Goal: Transaction & Acquisition: Purchase product/service

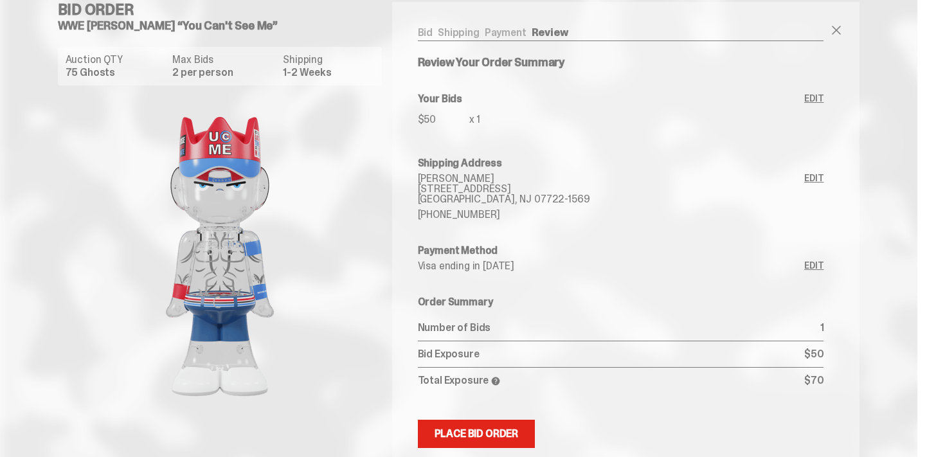
scroll to position [15, 0]
click at [503, 30] on link "Payment" at bounding box center [506, 31] width 42 height 14
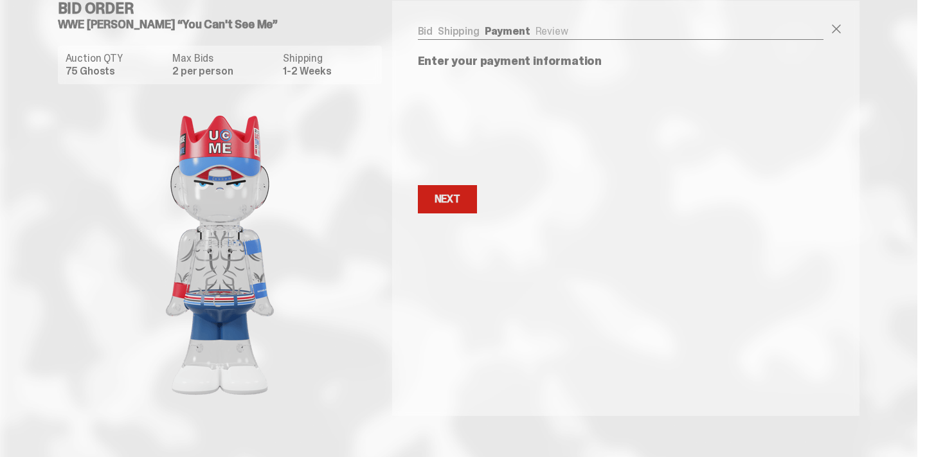
click at [455, 213] on button "Next Next" at bounding box center [447, 199] width 59 height 28
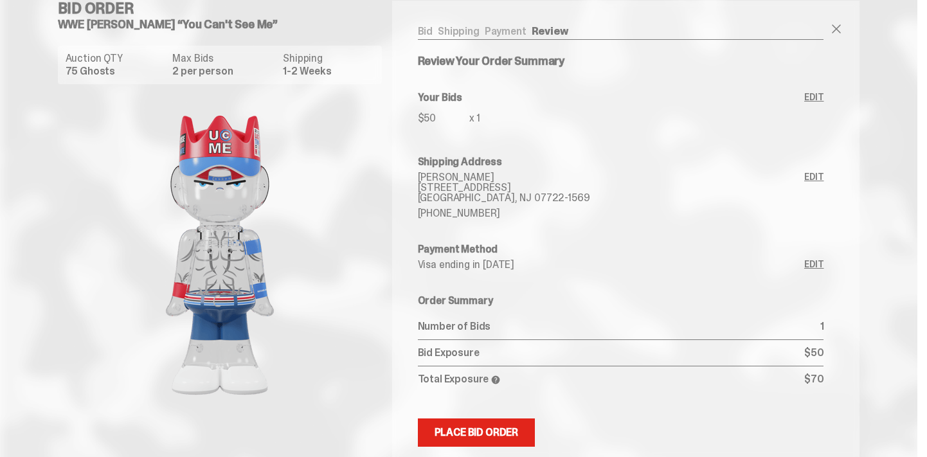
click at [824, 96] on link "Edit" at bounding box center [813, 112] width 19 height 39
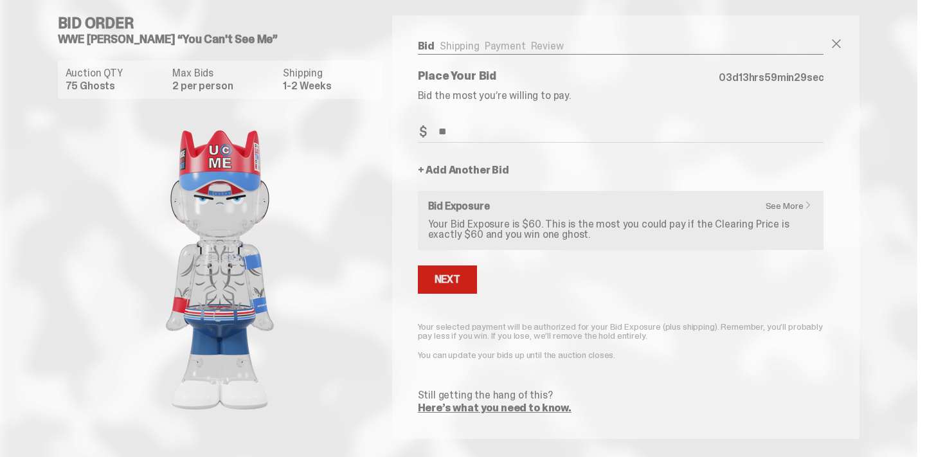
type input "**"
click at [451, 291] on button "Next" at bounding box center [447, 280] width 59 height 28
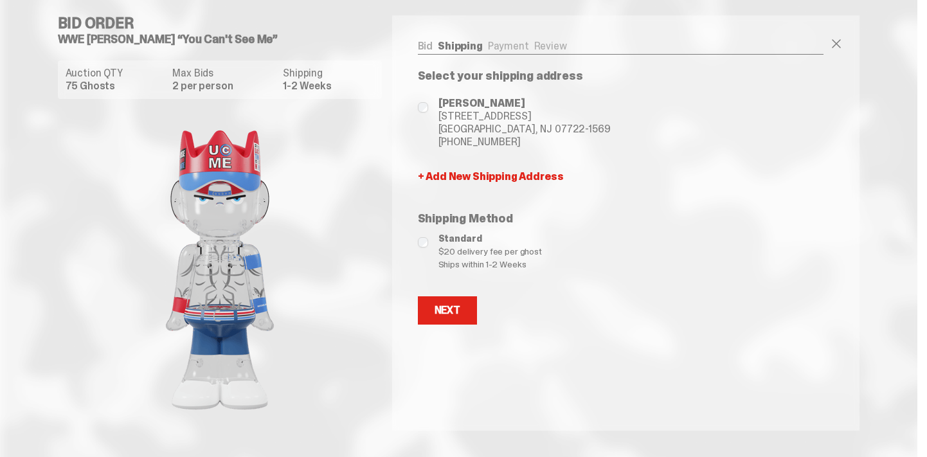
click at [428, 40] on link "Bid" at bounding box center [425, 46] width 15 height 14
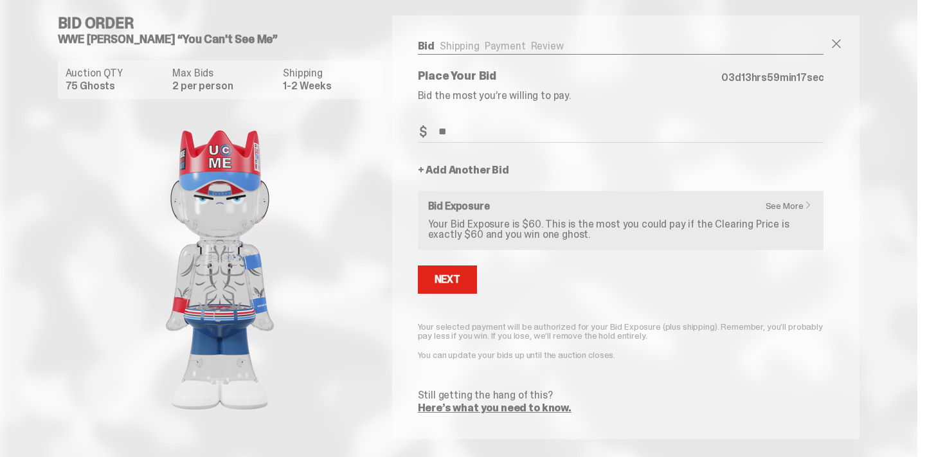
click at [476, 172] on link "+ Add Another Bid" at bounding box center [463, 170] width 91 height 10
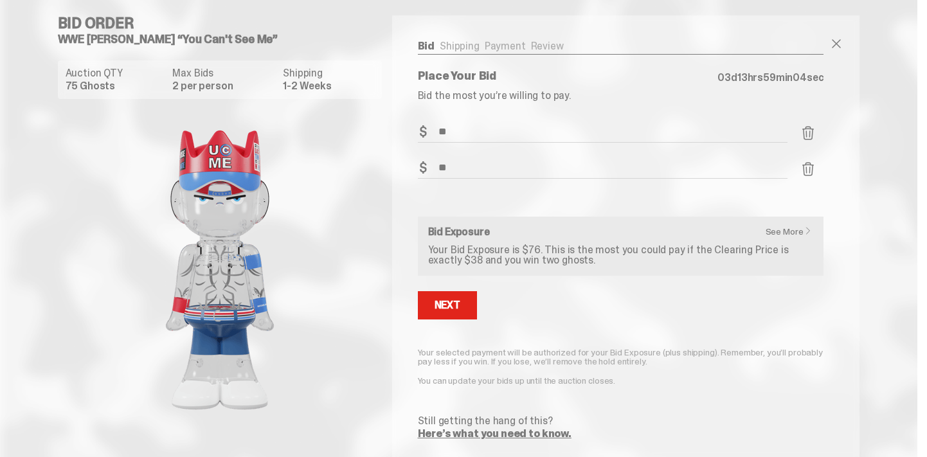
type input "**"
click at [526, 303] on div "Next" at bounding box center [621, 305] width 406 height 28
click at [813, 165] on span at bounding box center [807, 168] width 15 height 15
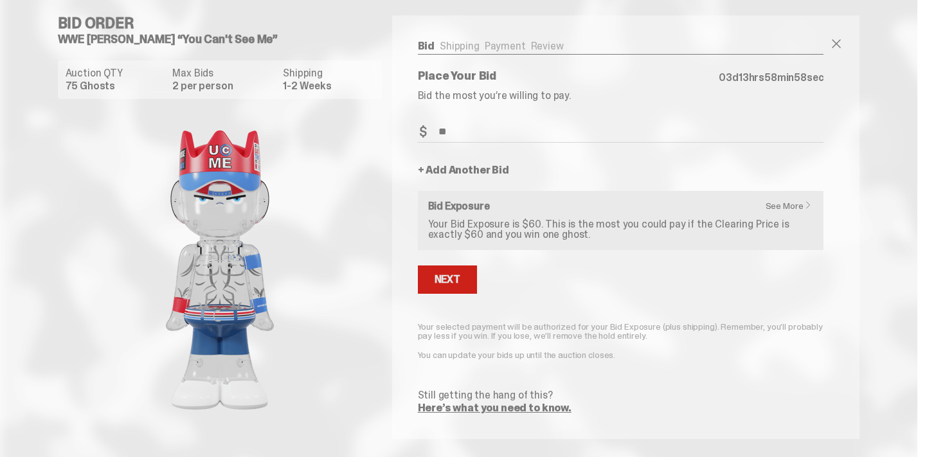
click at [466, 269] on button "Next" at bounding box center [447, 280] width 59 height 28
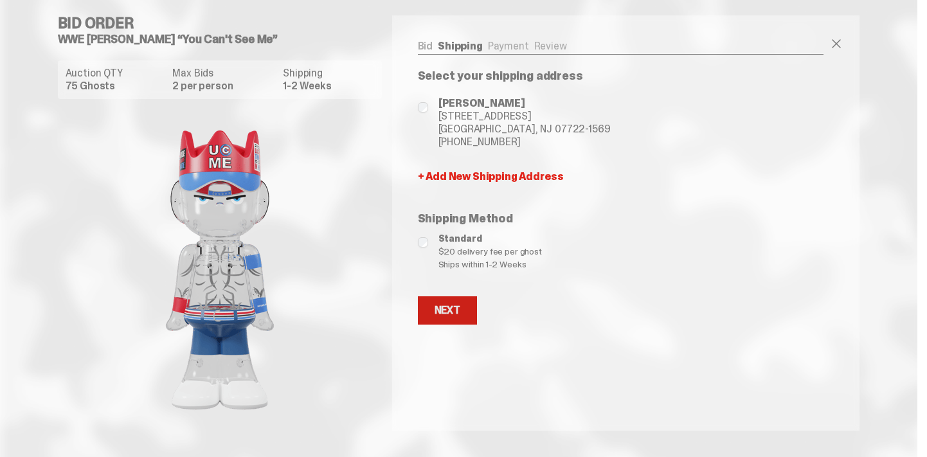
click at [453, 307] on div "Next" at bounding box center [448, 310] width 26 height 10
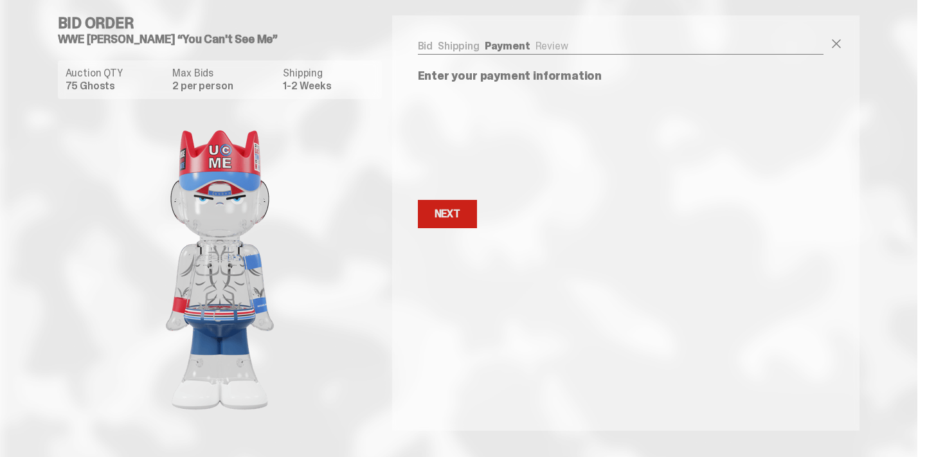
click at [455, 209] on div "Next" at bounding box center [448, 214] width 26 height 10
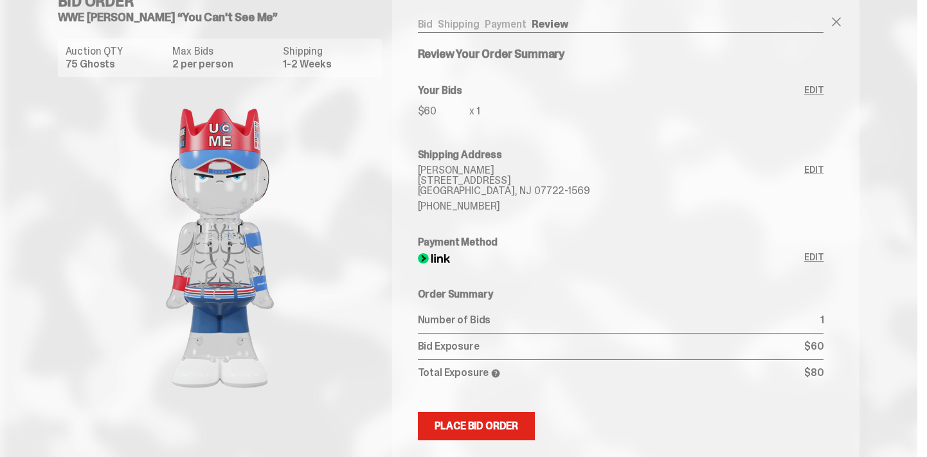
scroll to position [24, 0]
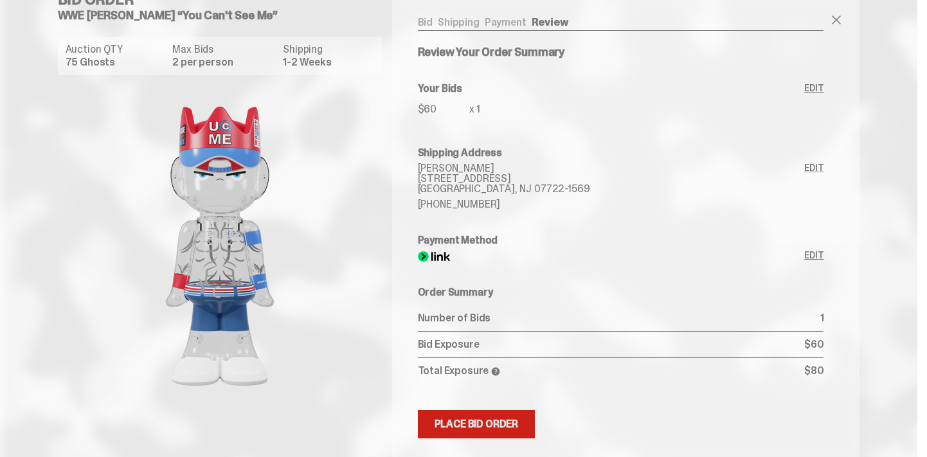
click at [482, 417] on button "Submitting Bids Place Bid Order" at bounding box center [477, 424] width 118 height 28
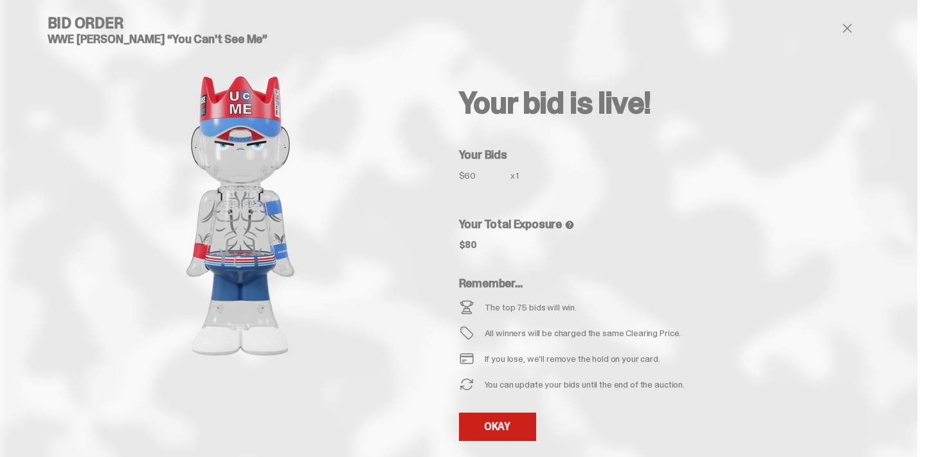
click at [523, 426] on link "OKAY" at bounding box center [497, 427] width 77 height 28
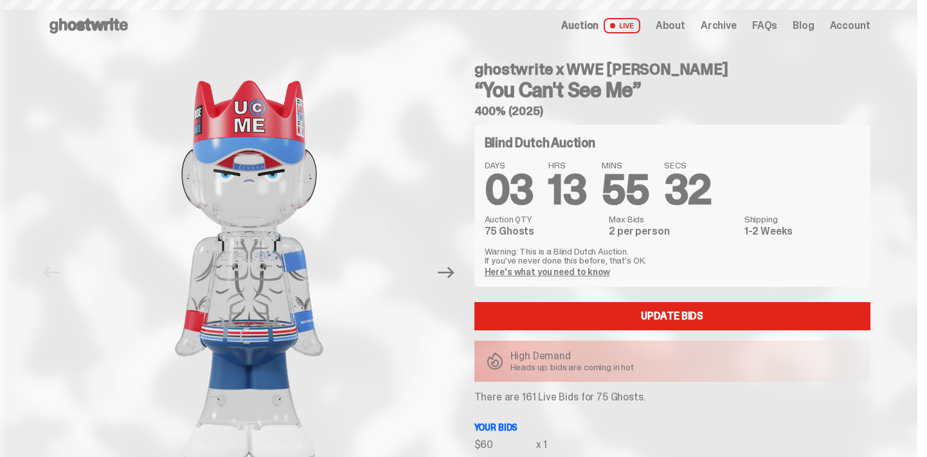
click at [585, 272] on link "Here's what you need to know" at bounding box center [547, 272] width 125 height 12
click at [559, 271] on link "Here's what you need to know" at bounding box center [547, 272] width 125 height 12
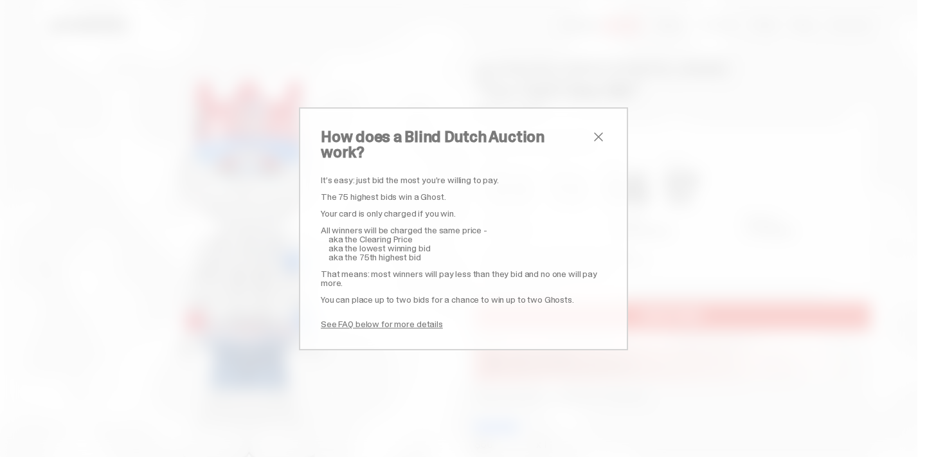
click at [603, 141] on span "close" at bounding box center [598, 136] width 15 height 15
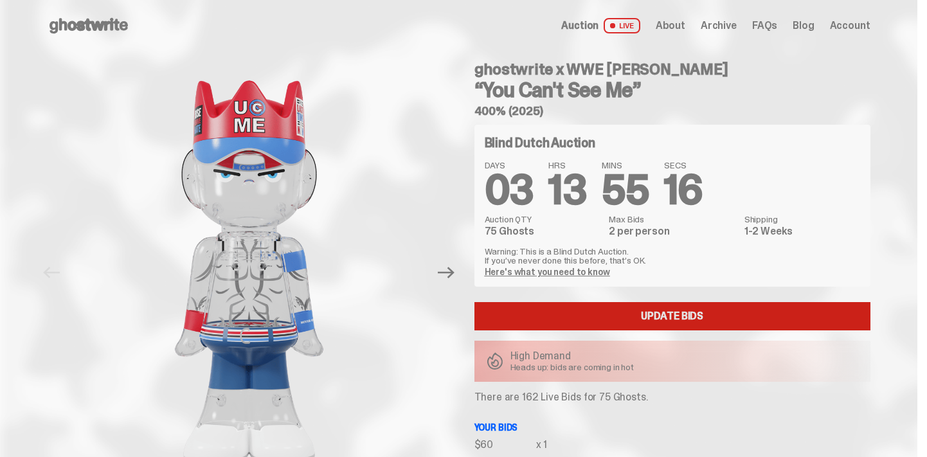
click at [623, 318] on link "Update Bids" at bounding box center [672, 316] width 396 height 28
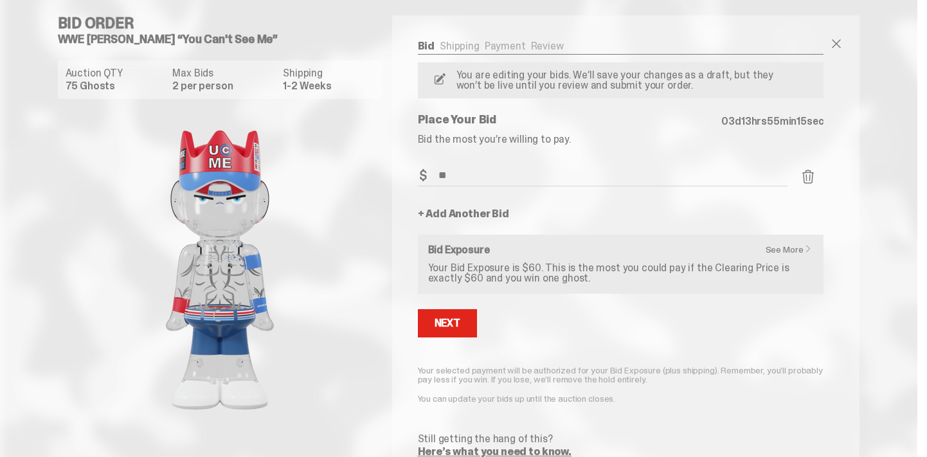
click at [474, 213] on link "+ Add Another Bid" at bounding box center [463, 214] width 91 height 10
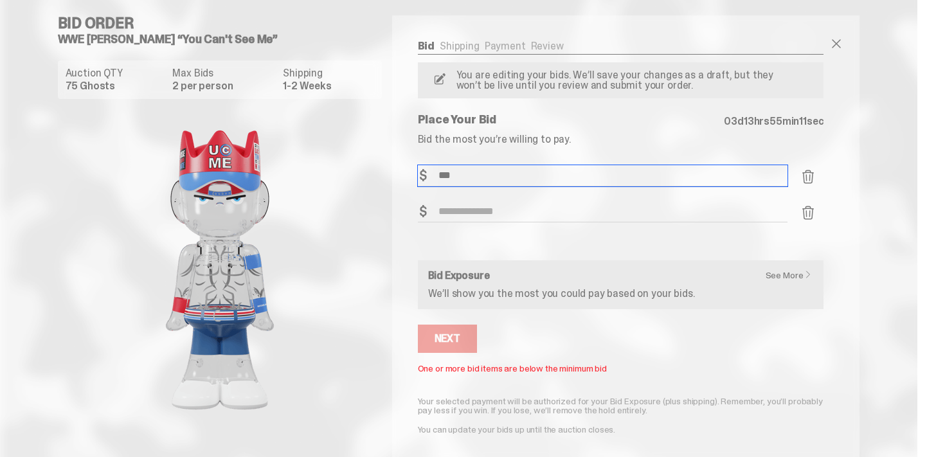
type input "***"
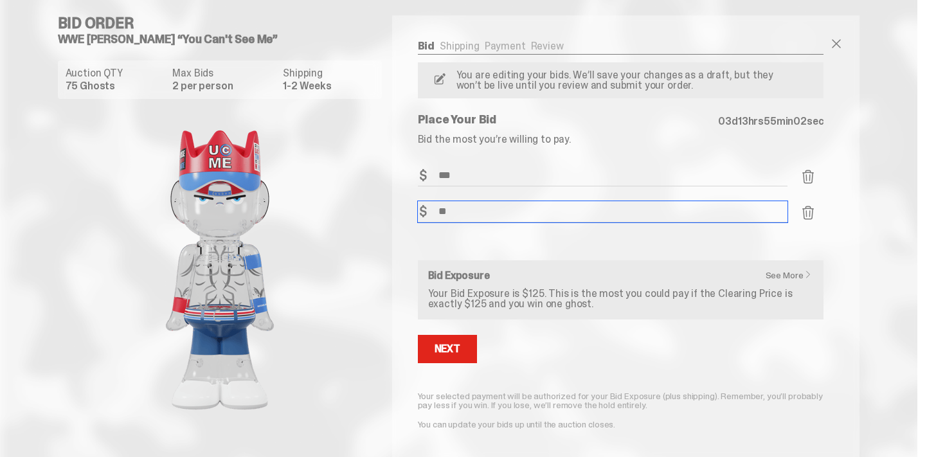
type input "**"
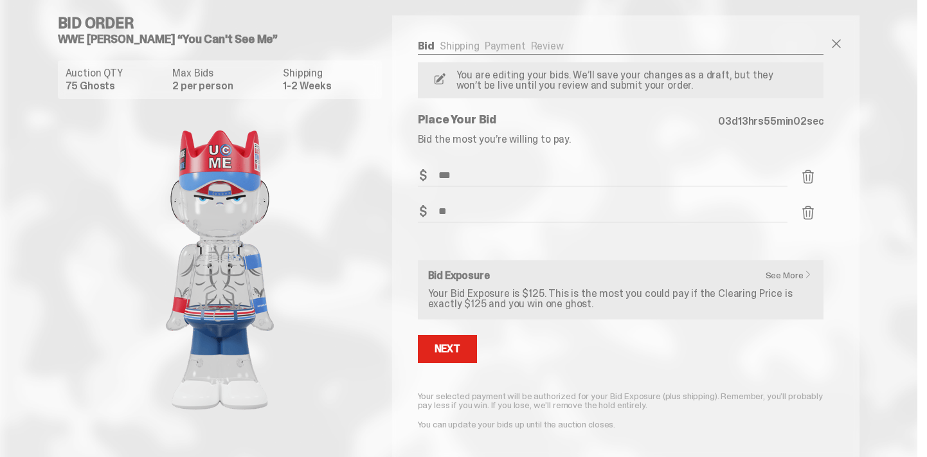
click at [553, 327] on form "Bid Amount $ *** Bid Quantity Qty * Bid Amount $ ** Bid Quantity Qty * See More…" at bounding box center [621, 324] width 406 height 318
click at [455, 350] on div "Next" at bounding box center [448, 349] width 26 height 10
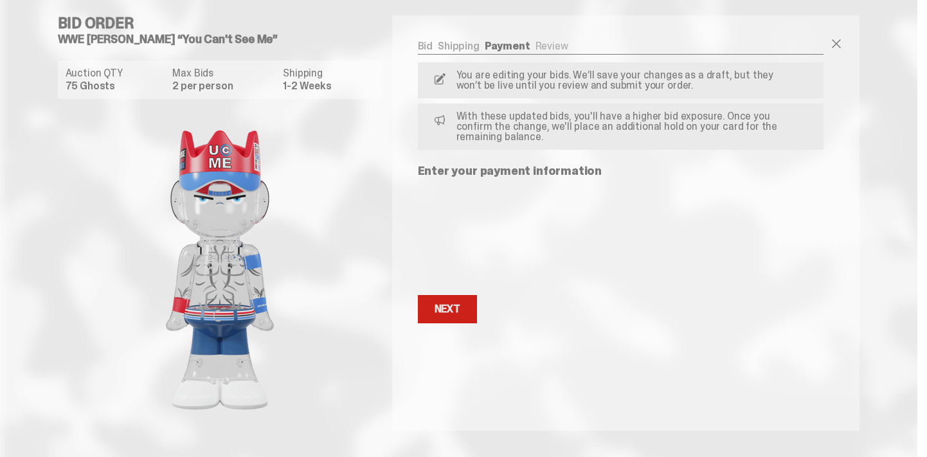
click at [454, 301] on button "Next Next" at bounding box center [447, 309] width 59 height 28
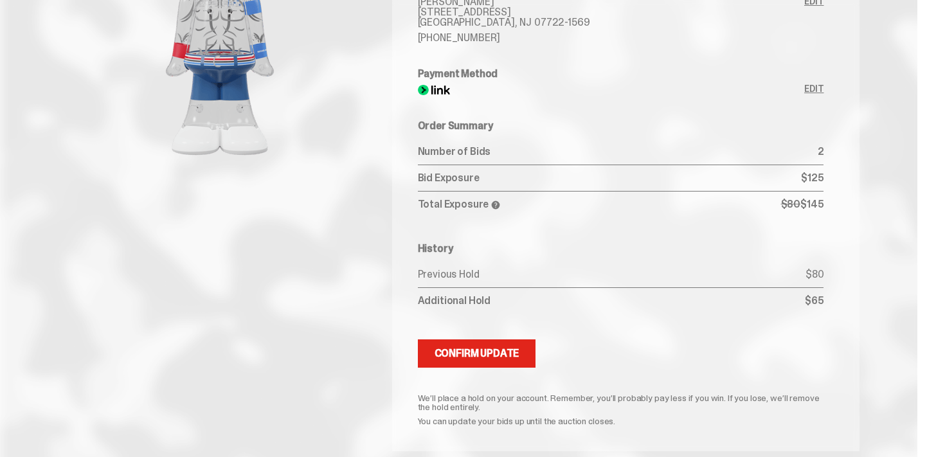
scroll to position [276, 0]
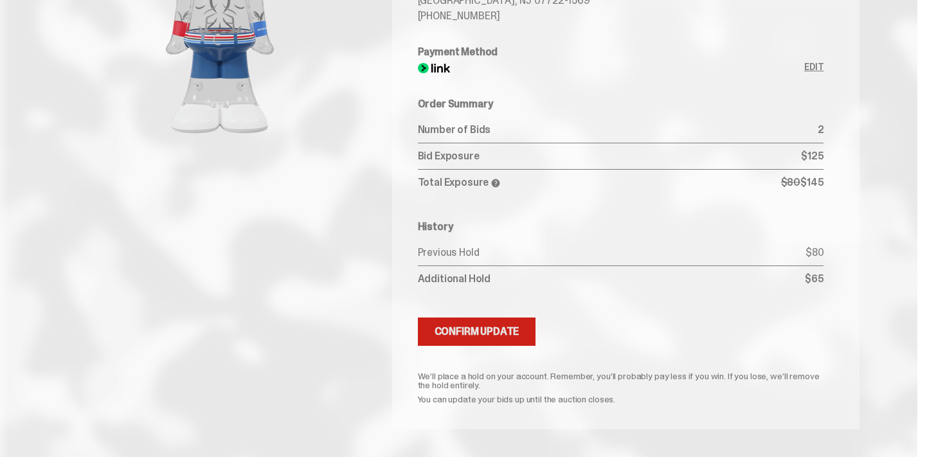
click at [485, 332] on div "Confirm Update" at bounding box center [477, 332] width 85 height 10
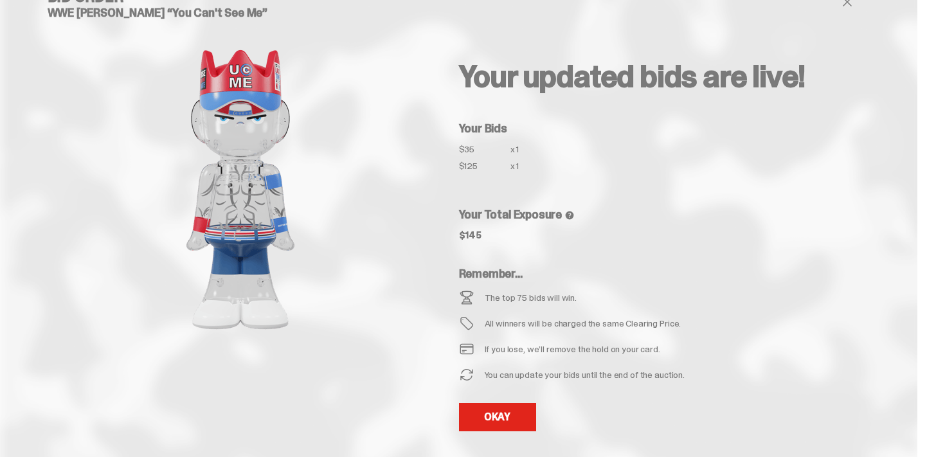
scroll to position [26, 0]
click at [523, 418] on link "OKAY" at bounding box center [497, 417] width 77 height 28
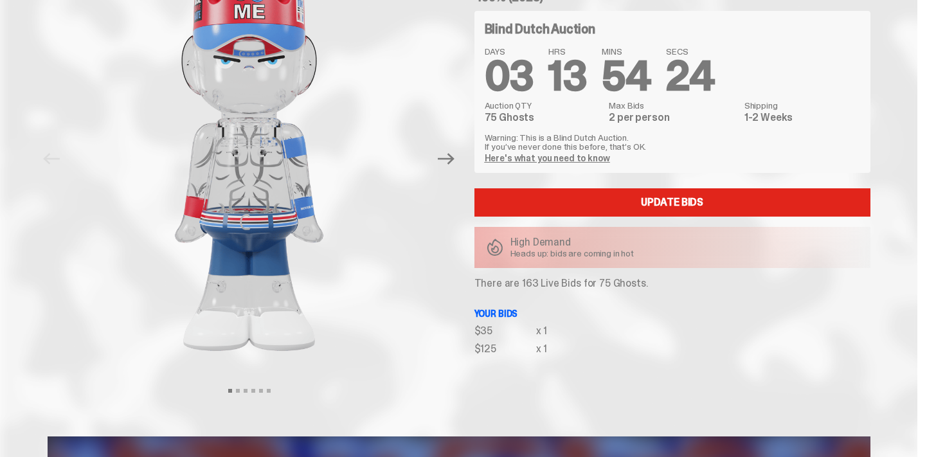
scroll to position [115, 0]
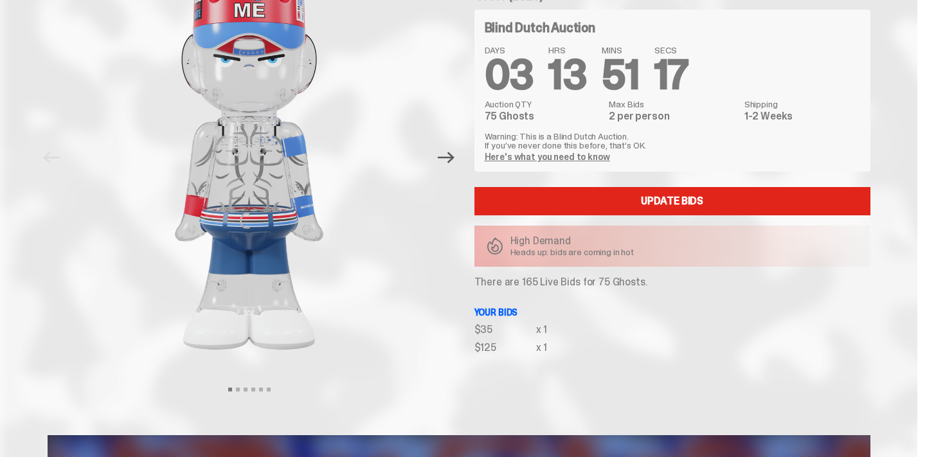
click at [452, 159] on icon "Next" at bounding box center [446, 157] width 17 height 17
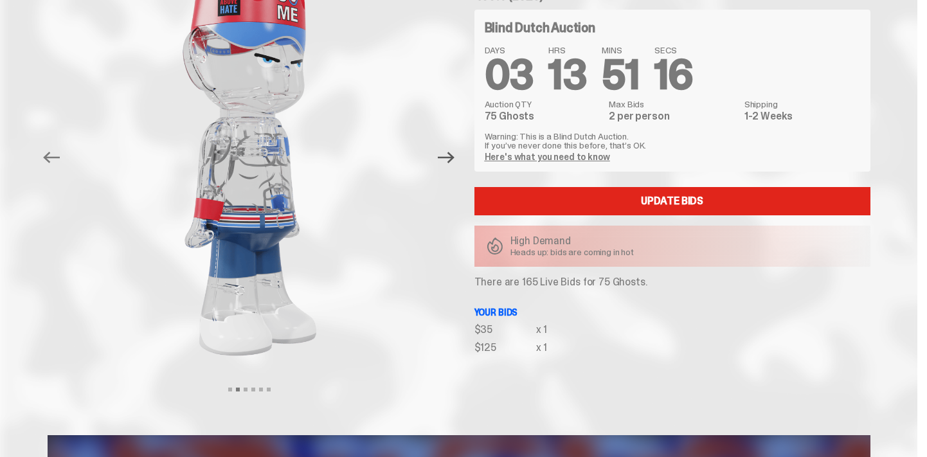
click at [452, 159] on icon "Next" at bounding box center [446, 157] width 17 height 17
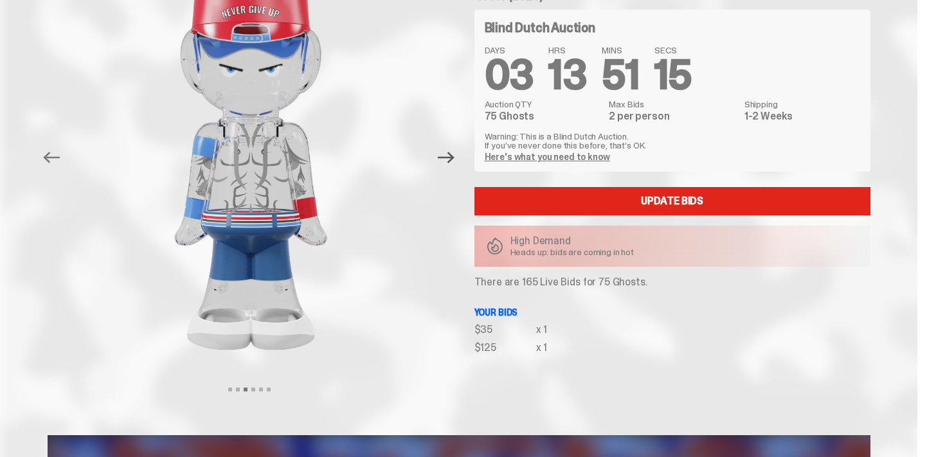
click at [451, 159] on icon "Next" at bounding box center [446, 157] width 17 height 17
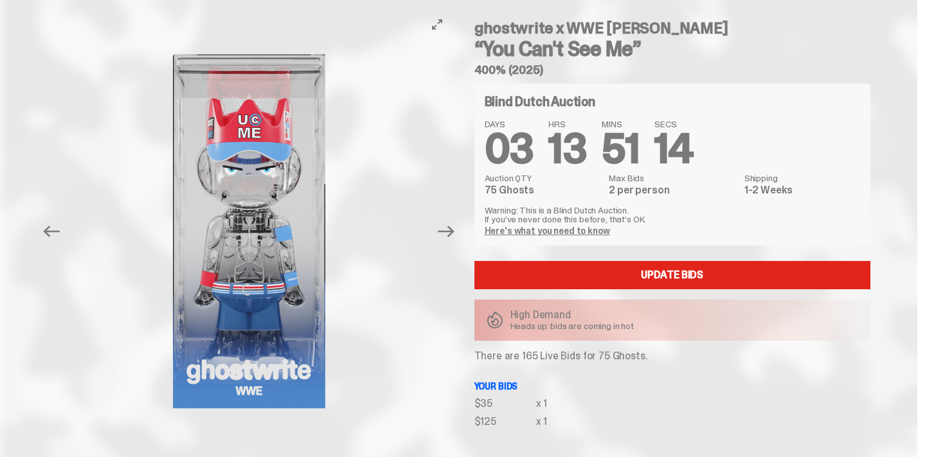
scroll to position [41, 0]
click at [461, 230] on button "Next" at bounding box center [447, 232] width 28 height 28
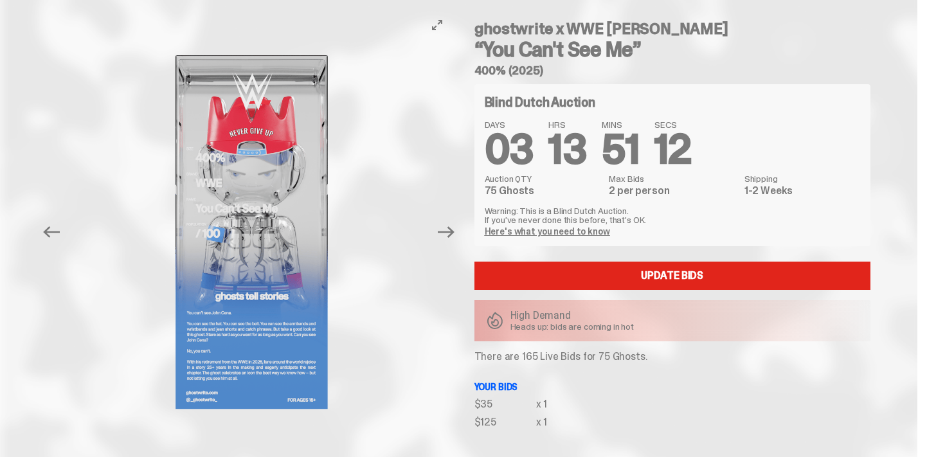
click at [461, 230] on button "Next" at bounding box center [447, 232] width 28 height 28
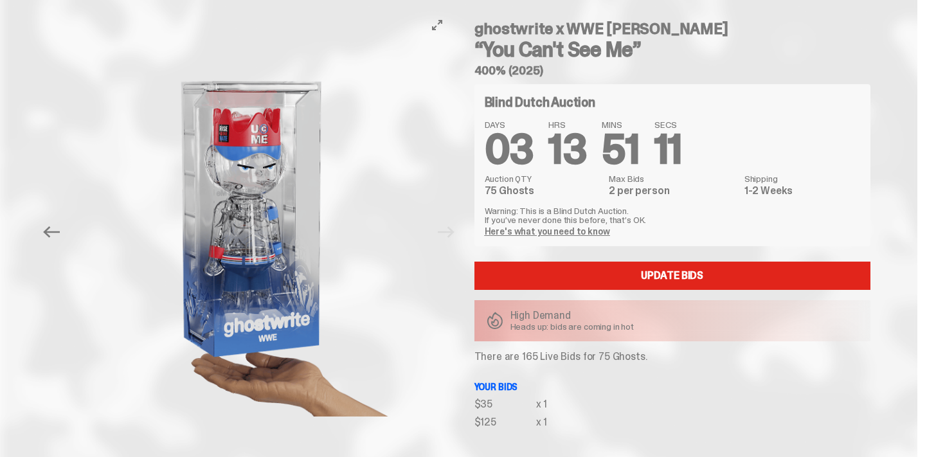
click at [464, 230] on div "ghostwrite x WWE John Cena “You Can't See Me” 400% (2025) Blind Dutch Auction D…" at bounding box center [664, 232] width 411 height 442
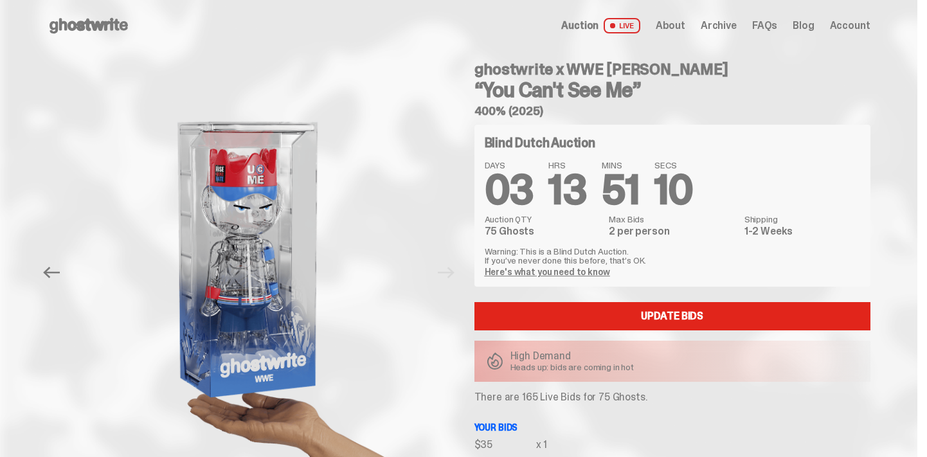
scroll to position [0, 0]
click at [597, 24] on span "Auction" at bounding box center [579, 26] width 37 height 10
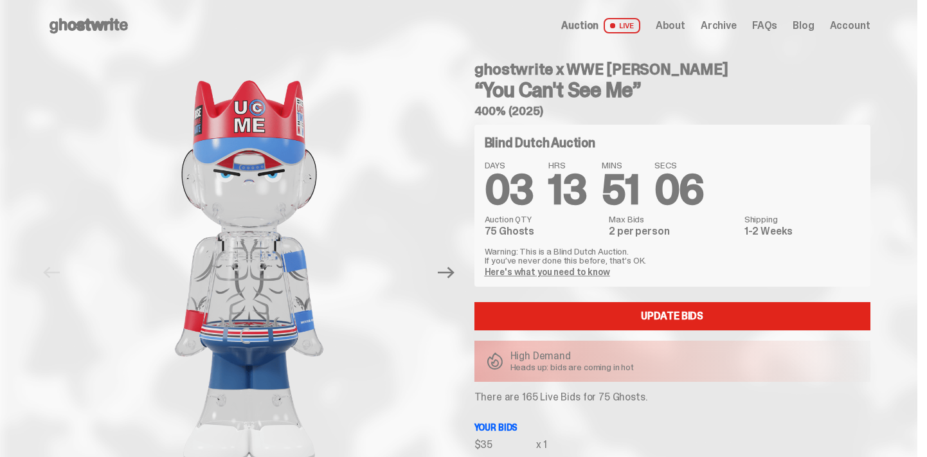
click at [617, 24] on span at bounding box center [613, 26] width 8 height 8
click at [89, 17] on icon at bounding box center [89, 25] width 82 height 21
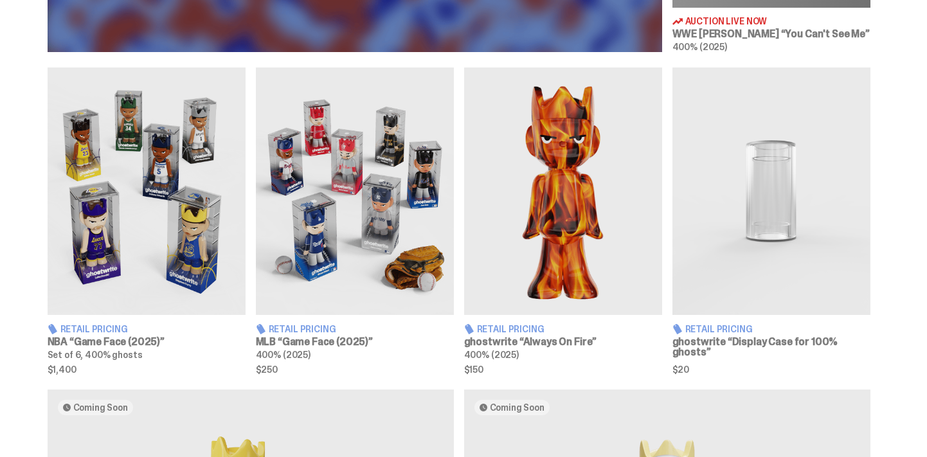
scroll to position [721, 0]
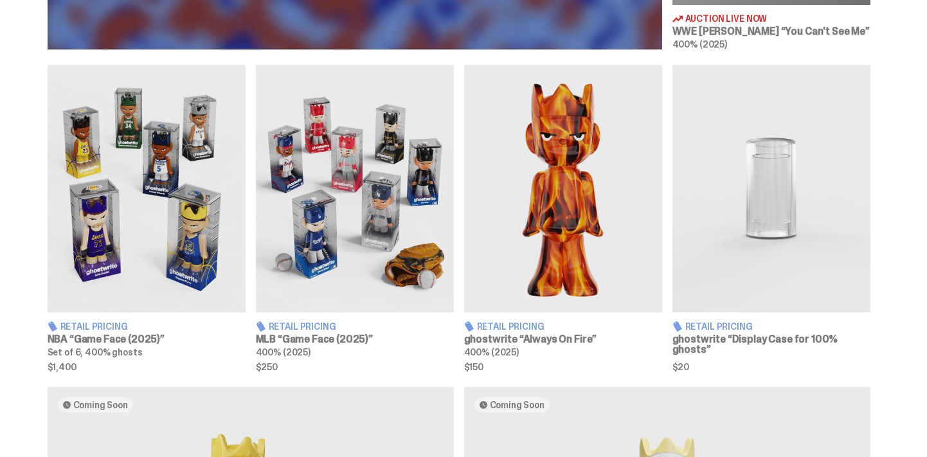
click at [590, 264] on img at bounding box center [563, 189] width 198 height 248
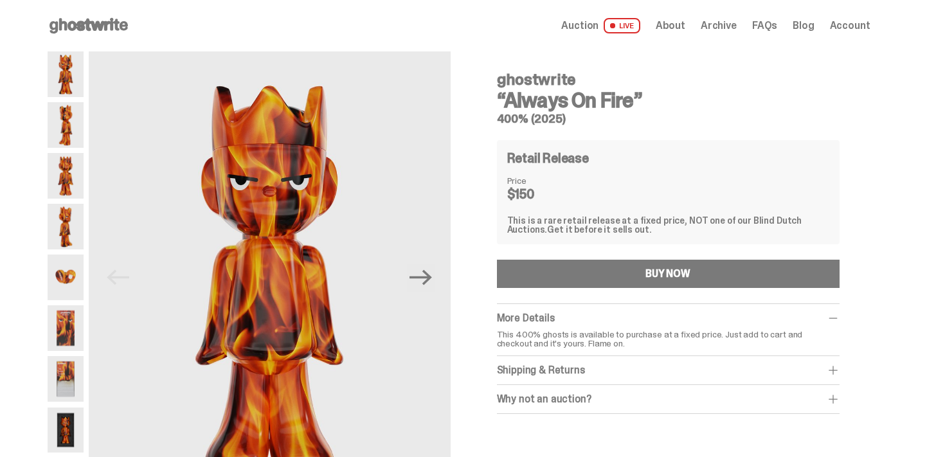
click at [75, 280] on img at bounding box center [66, 278] width 36 height 46
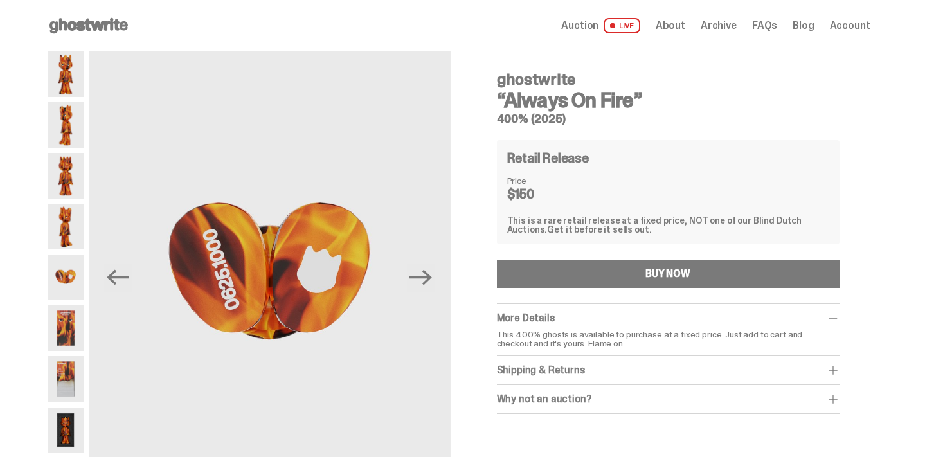
click at [74, 241] on img at bounding box center [66, 227] width 36 height 46
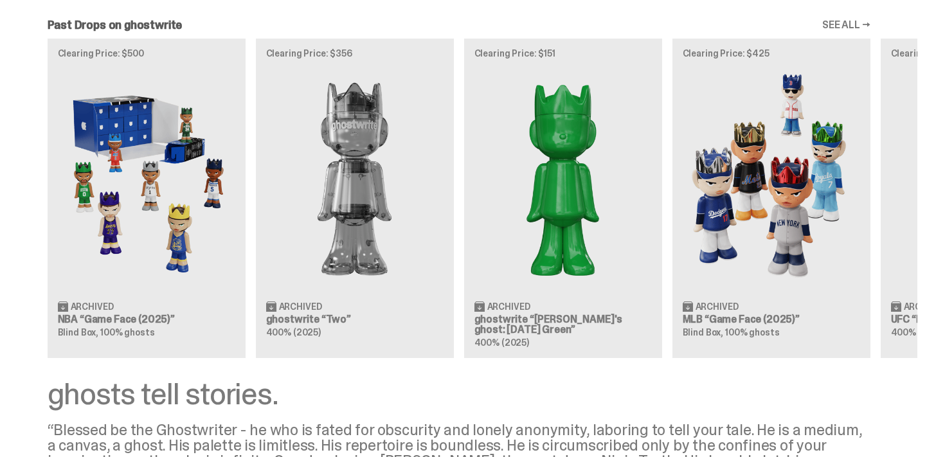
scroll to position [1409, 0]
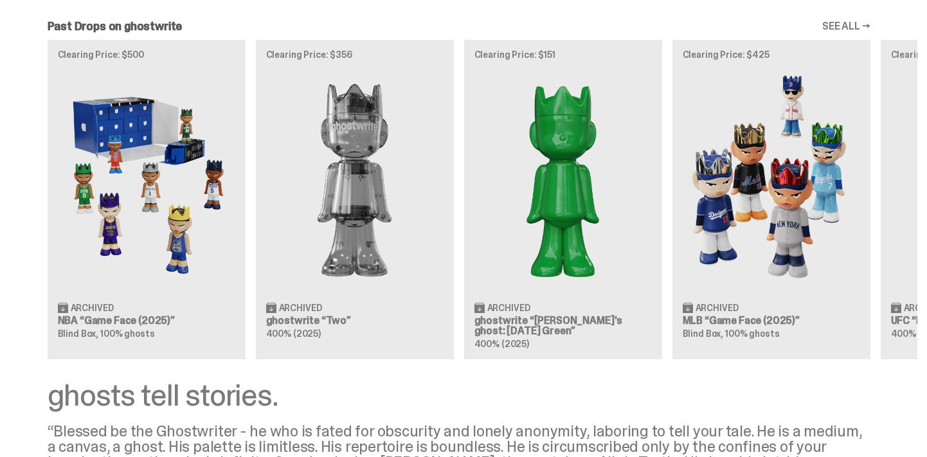
click at [352, 302] on div "Archived" at bounding box center [354, 307] width 177 height 11
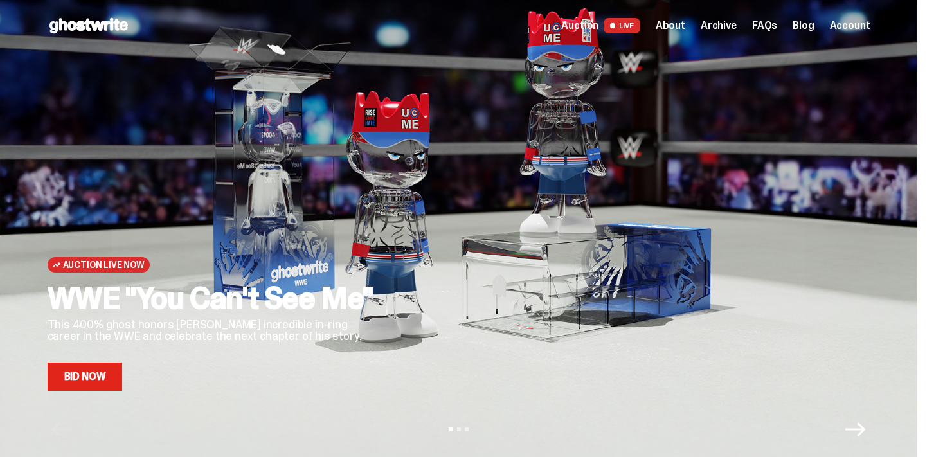
scroll to position [1409, 0]
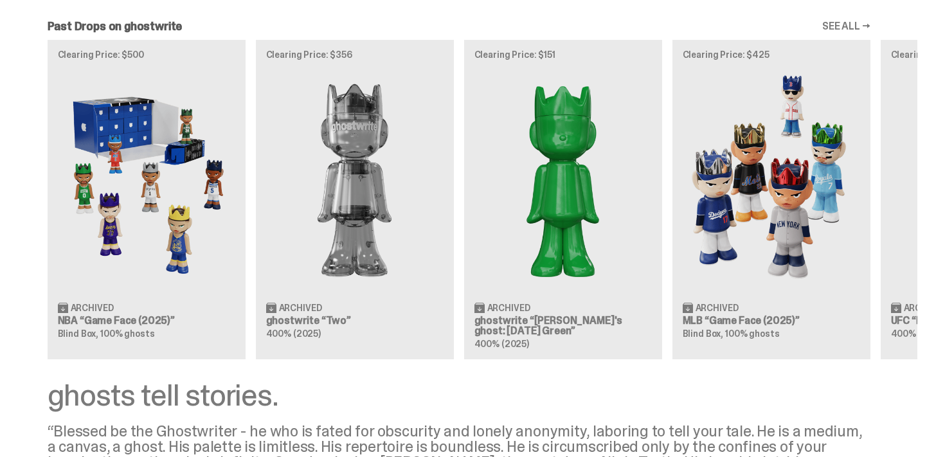
click at [842, 28] on link "SEE ALL →" at bounding box center [846, 26] width 48 height 10
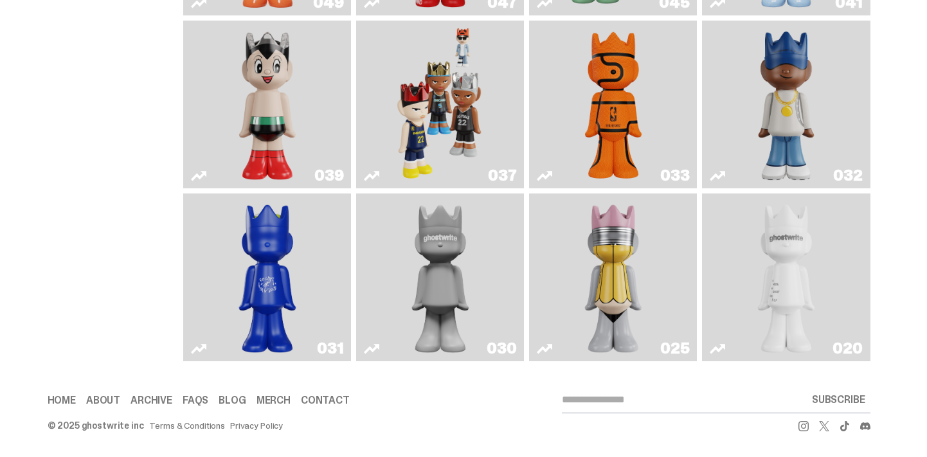
scroll to position [692, 0]
click at [813, 260] on img "ghost" at bounding box center [786, 278] width 89 height 158
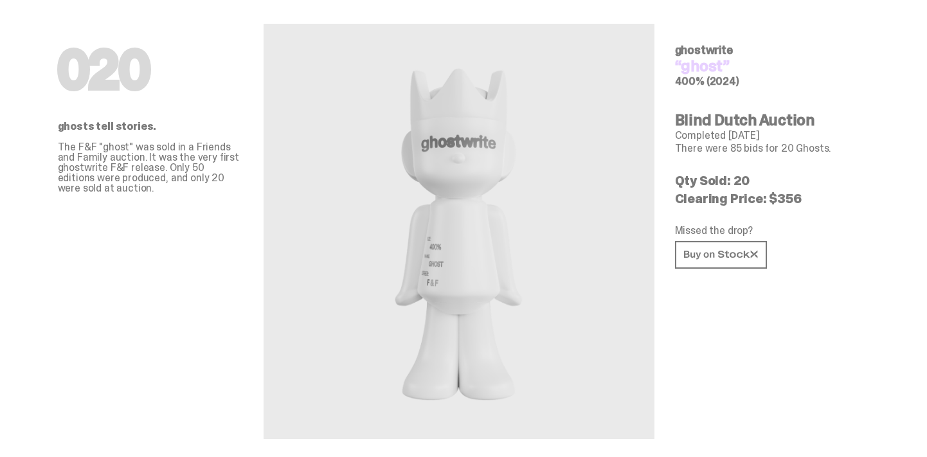
scroll to position [46, 0]
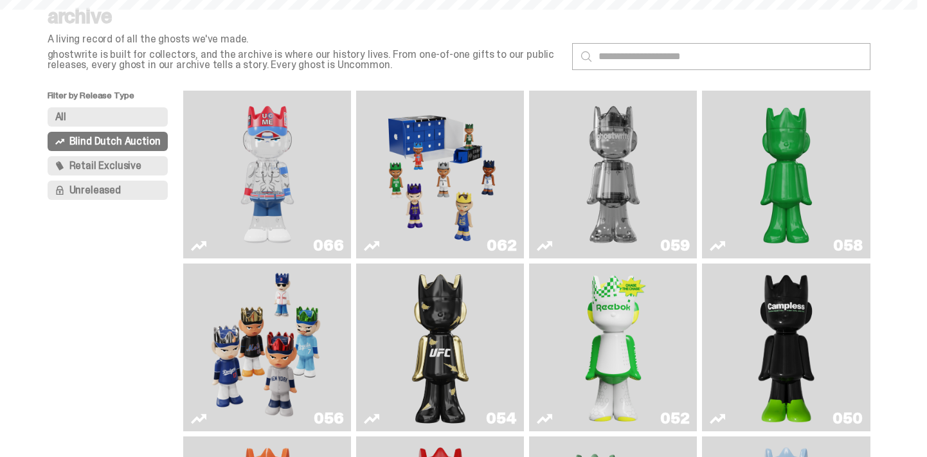
scroll to position [692, 0]
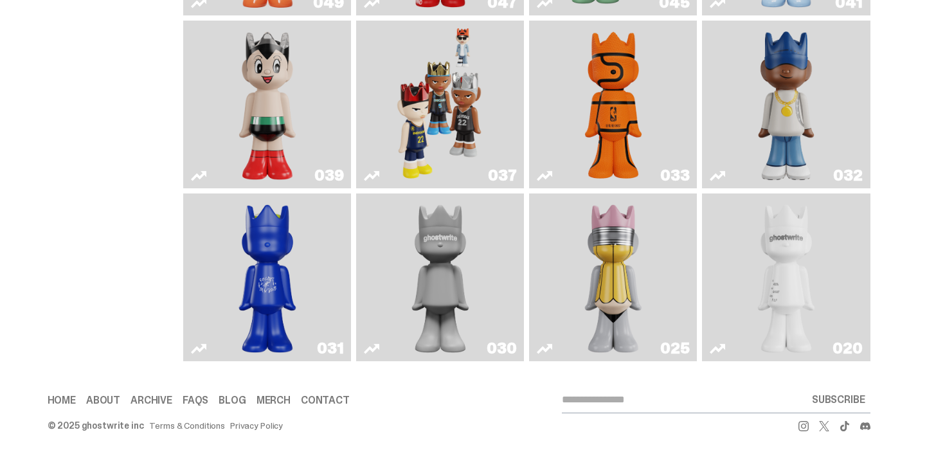
click at [624, 272] on img "No. 2 Pencil" at bounding box center [613, 278] width 89 height 158
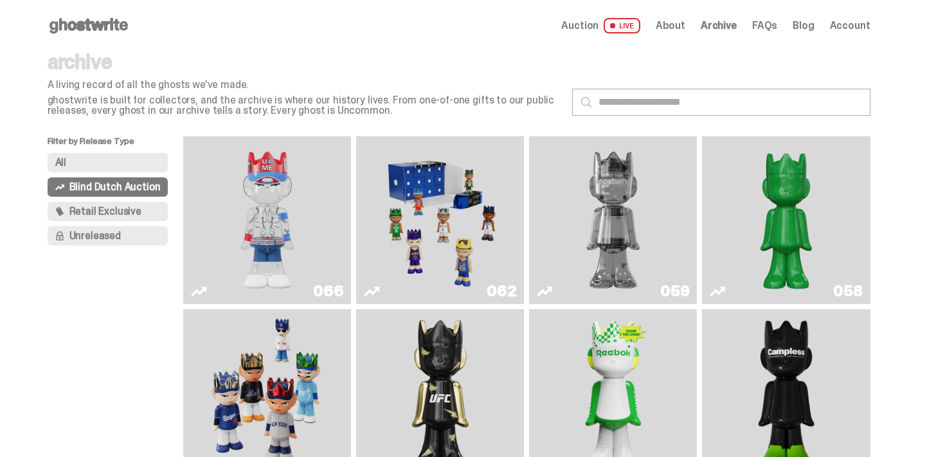
scroll to position [692, 0]
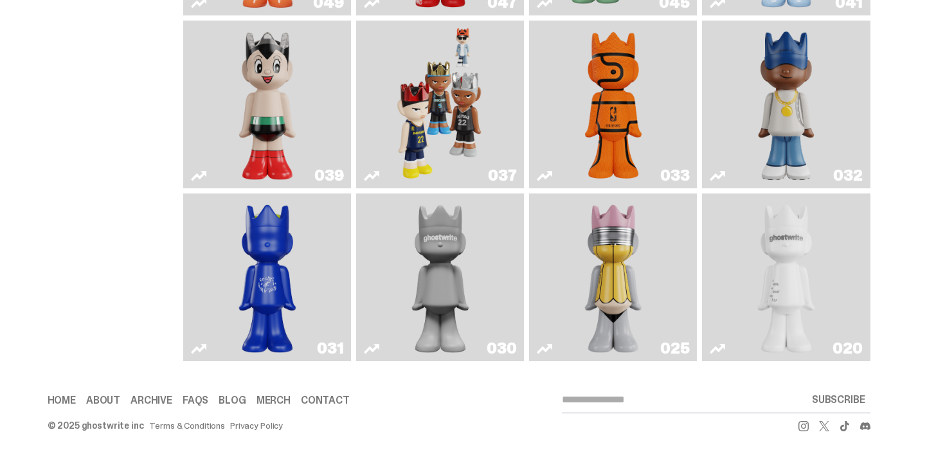
click at [451, 280] on img "One" at bounding box center [440, 278] width 89 height 158
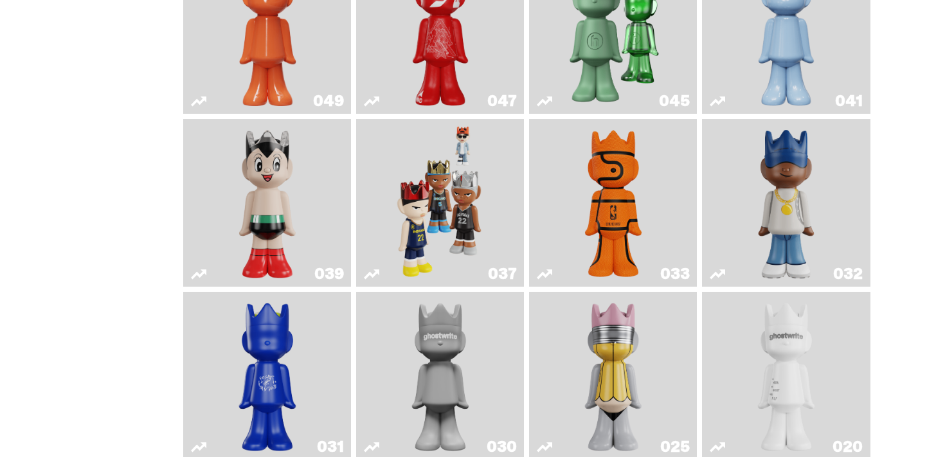
scroll to position [534, 0]
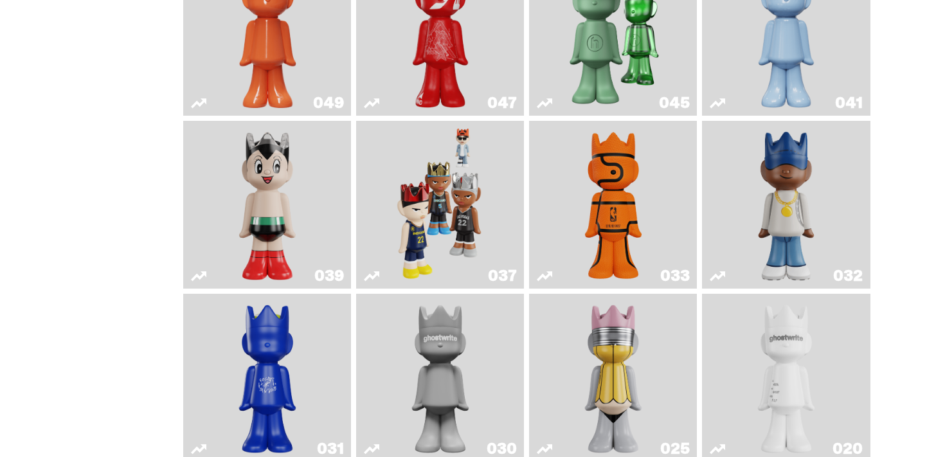
click at [278, 253] on img "Astro Boy" at bounding box center [267, 205] width 68 height 158
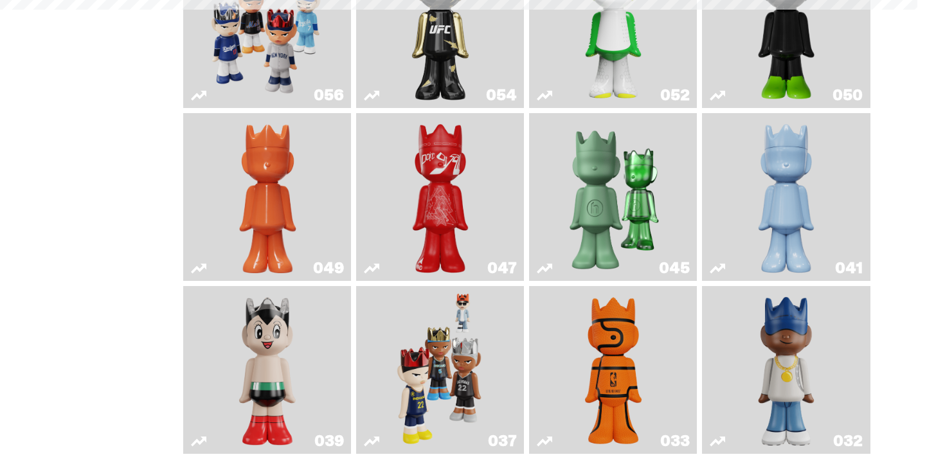
scroll to position [365, 0]
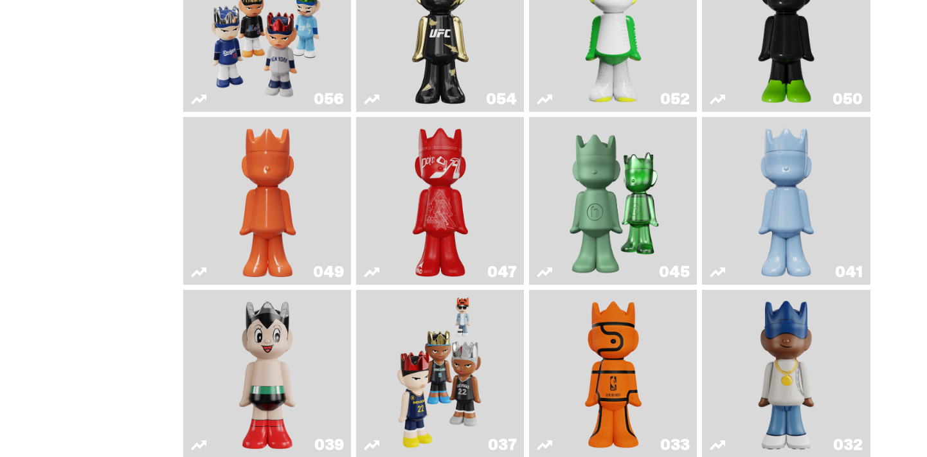
click at [618, 192] on img "Present" at bounding box center [613, 201] width 109 height 158
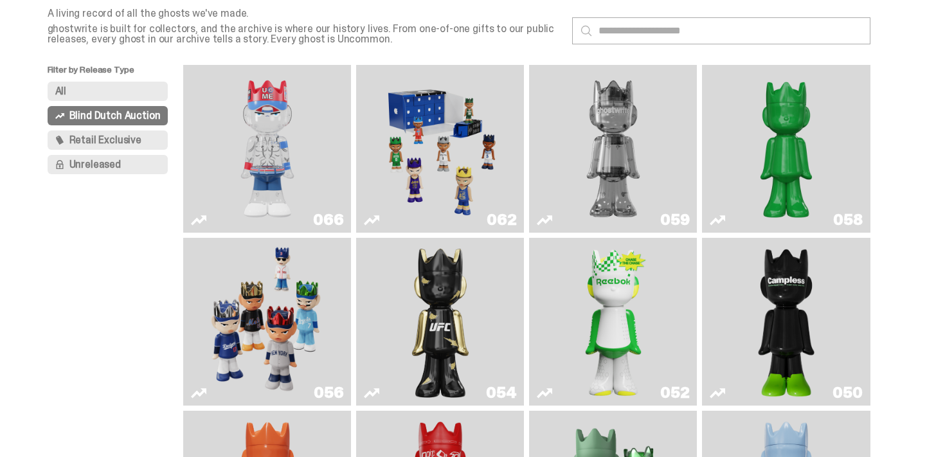
scroll to position [70, 0]
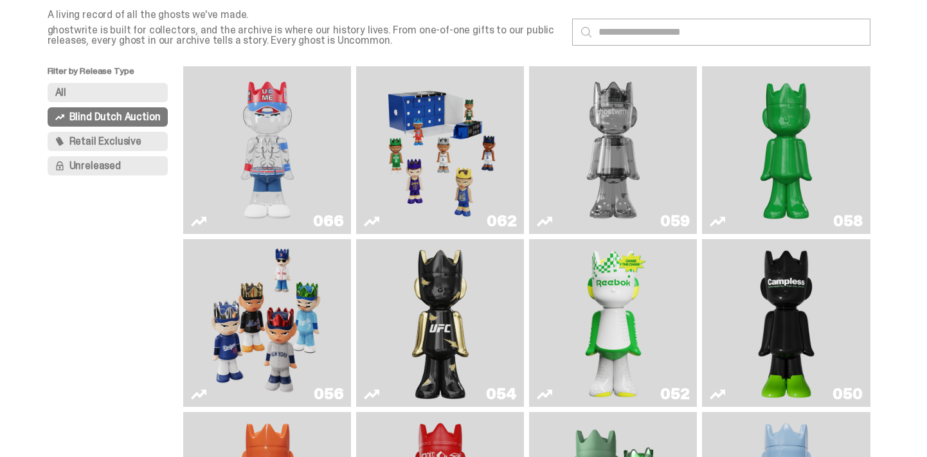
click at [460, 371] on img "Ruby" at bounding box center [440, 323] width 68 height 158
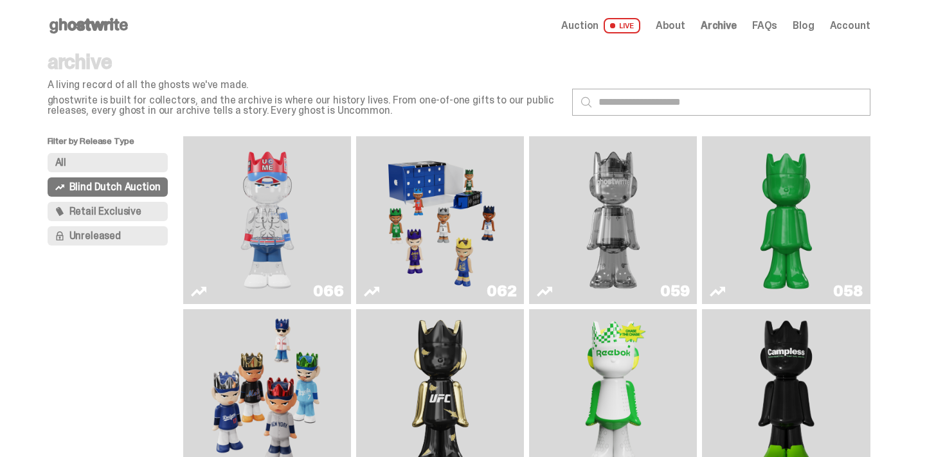
scroll to position [70, 0]
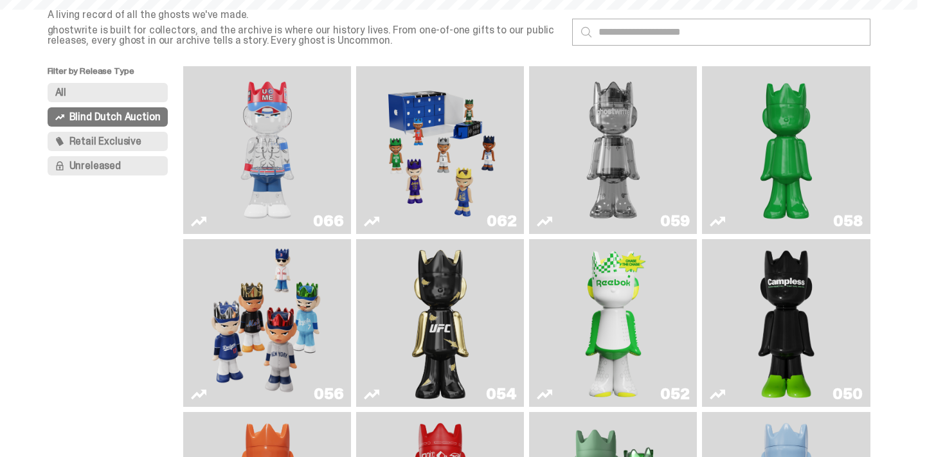
click at [302, 185] on img "You Can't See Me" at bounding box center [267, 150] width 126 height 158
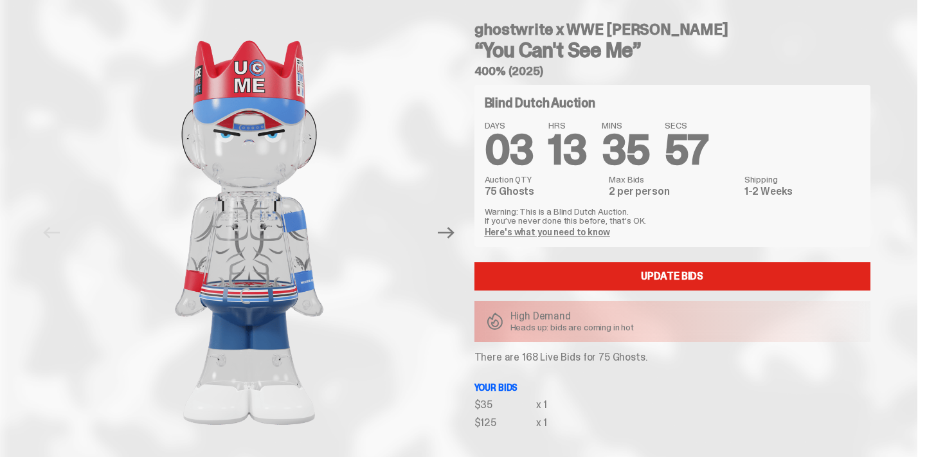
scroll to position [9, 0]
